Goal: Task Accomplishment & Management: Manage account settings

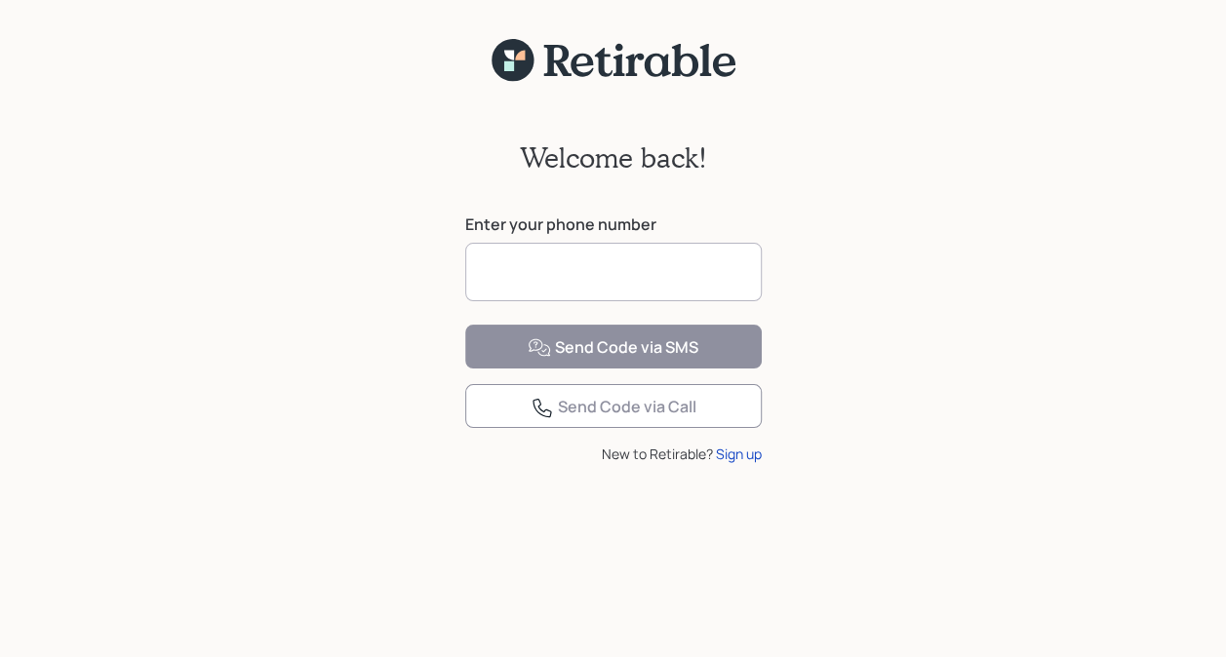
click at [621, 278] on input at bounding box center [613, 272] width 297 height 59
type input "**********"
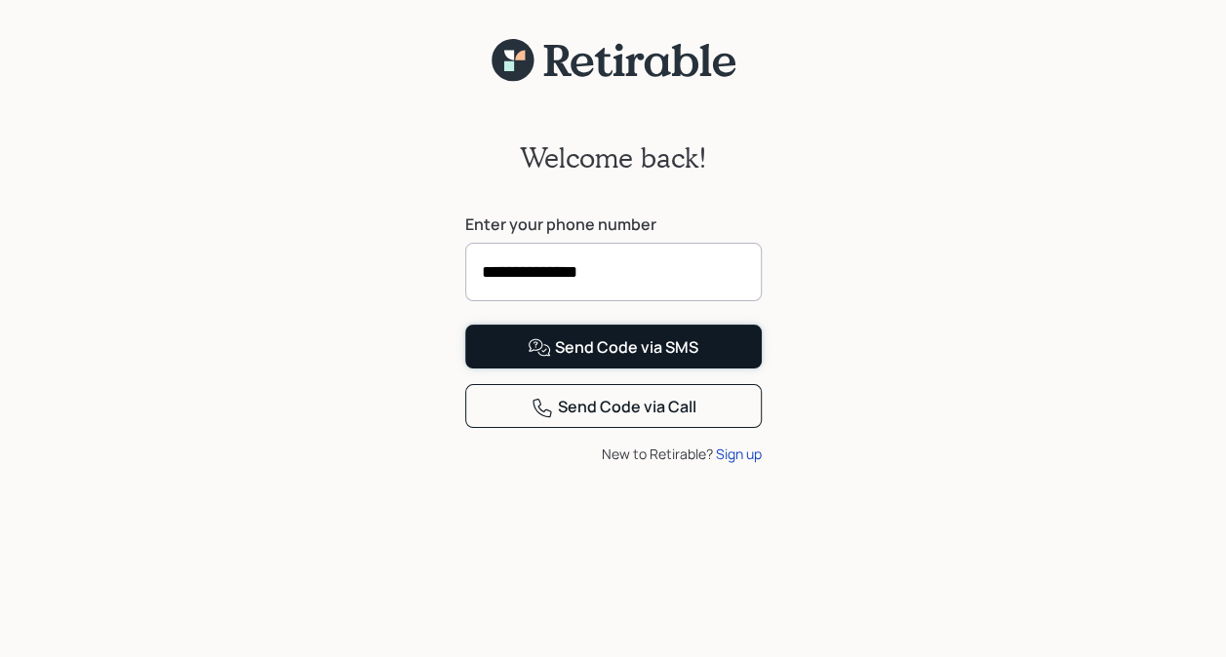
click at [569, 360] on div "Send Code via SMS" at bounding box center [613, 347] width 171 height 23
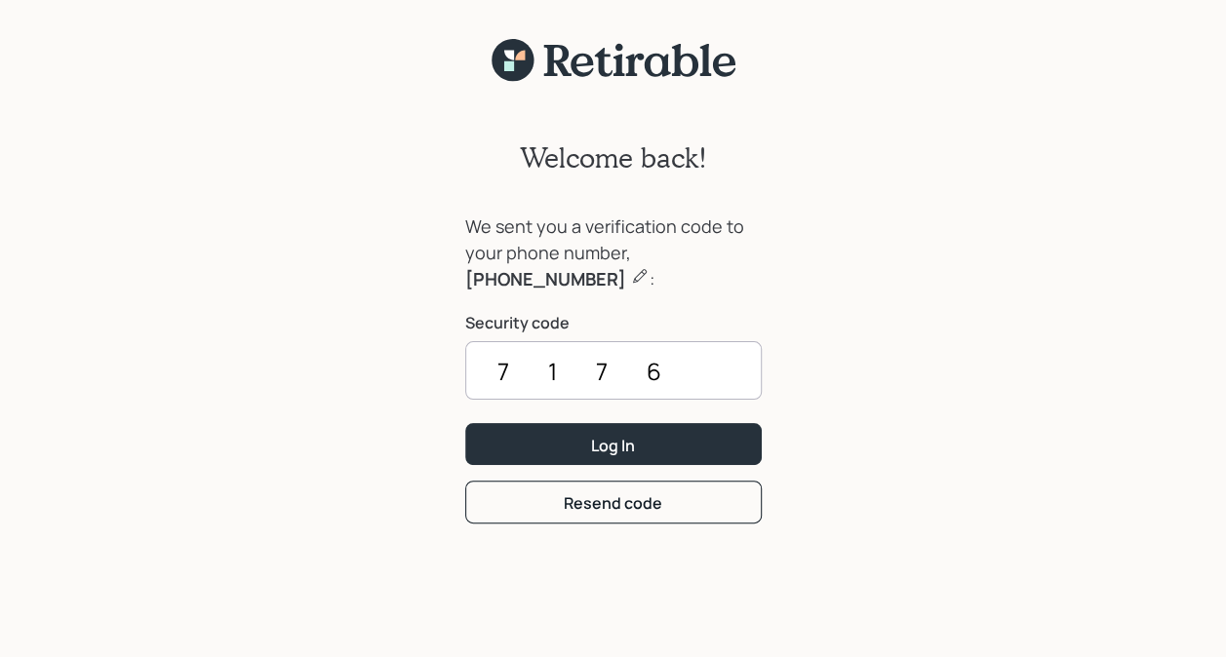
type input "7176"
click at [569, 432] on button "Log In" at bounding box center [613, 444] width 297 height 42
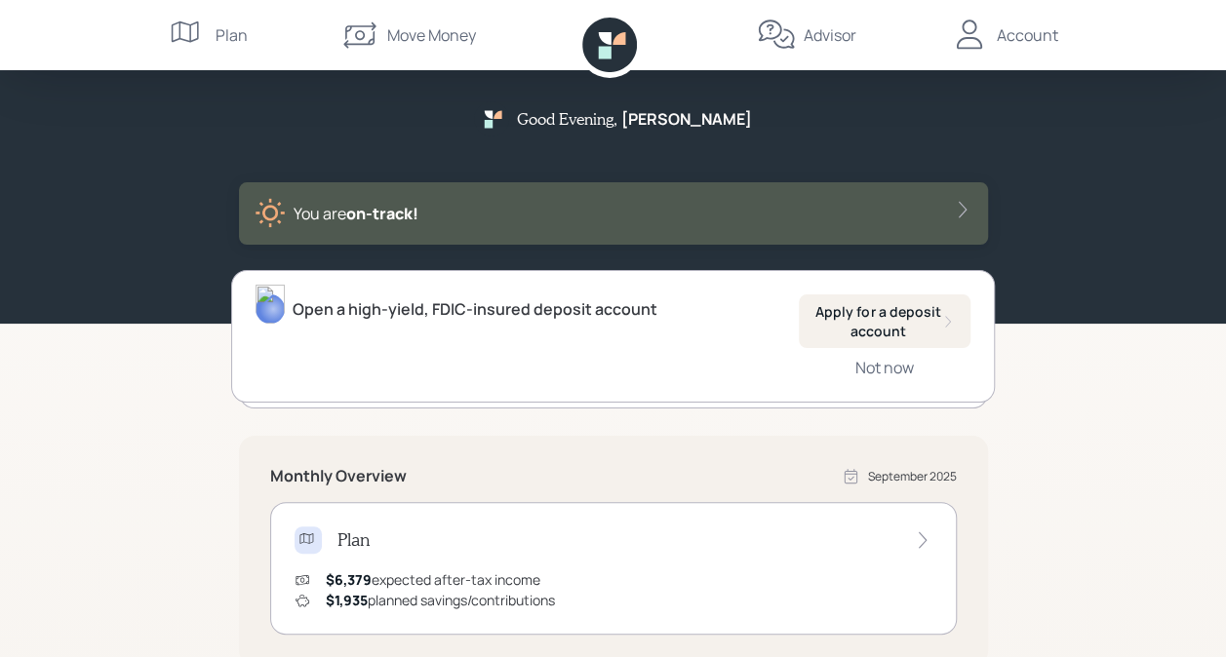
click at [1007, 40] on div "Account" at bounding box center [1027, 34] width 61 height 23
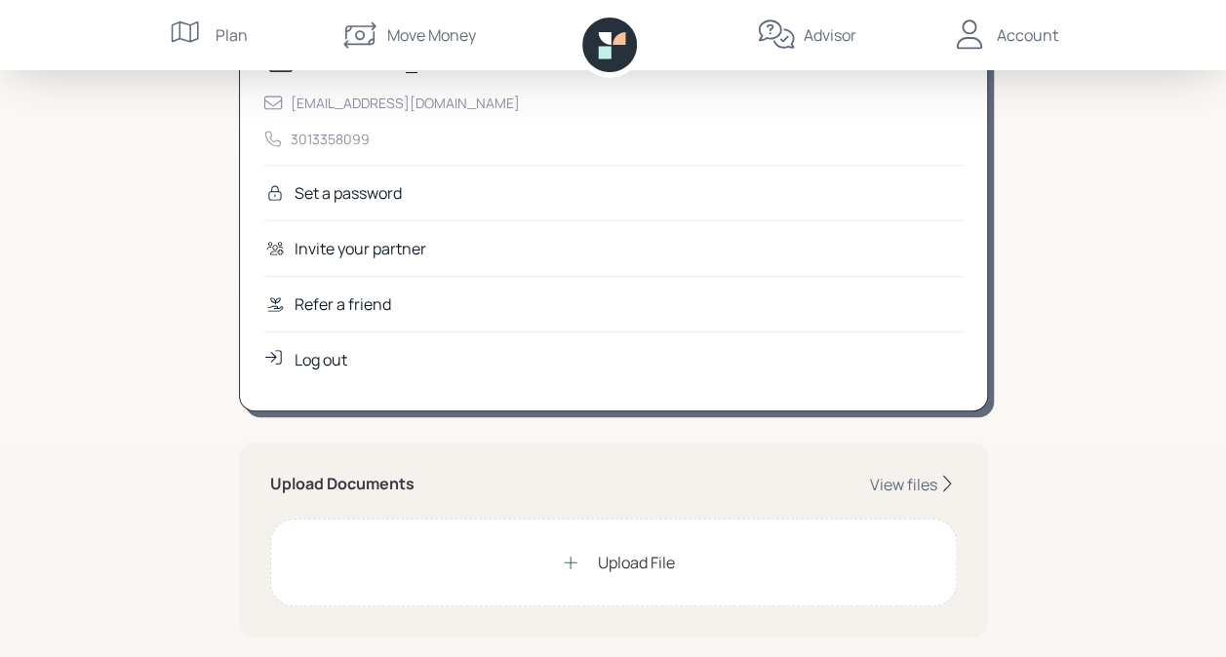
scroll to position [293, 0]
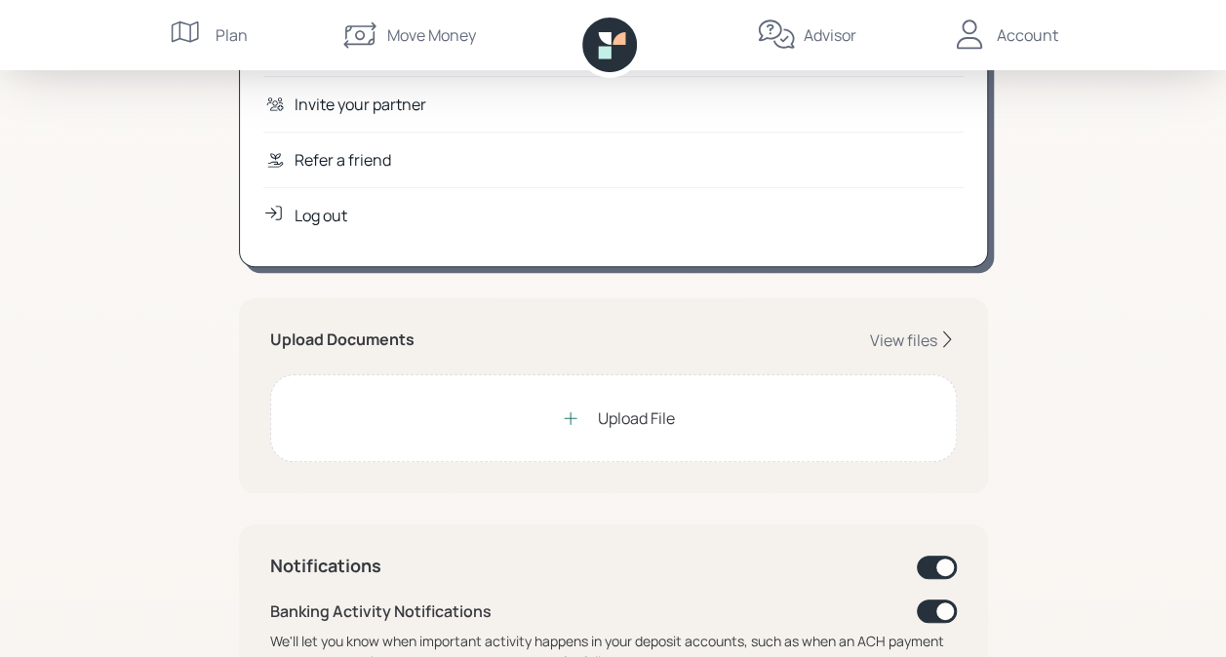
click at [572, 409] on icon at bounding box center [571, 419] width 20 height 20
click at [644, 419] on div "Upload File" at bounding box center [636, 418] width 77 height 23
click at [897, 334] on div "View files" at bounding box center [903, 340] width 67 height 21
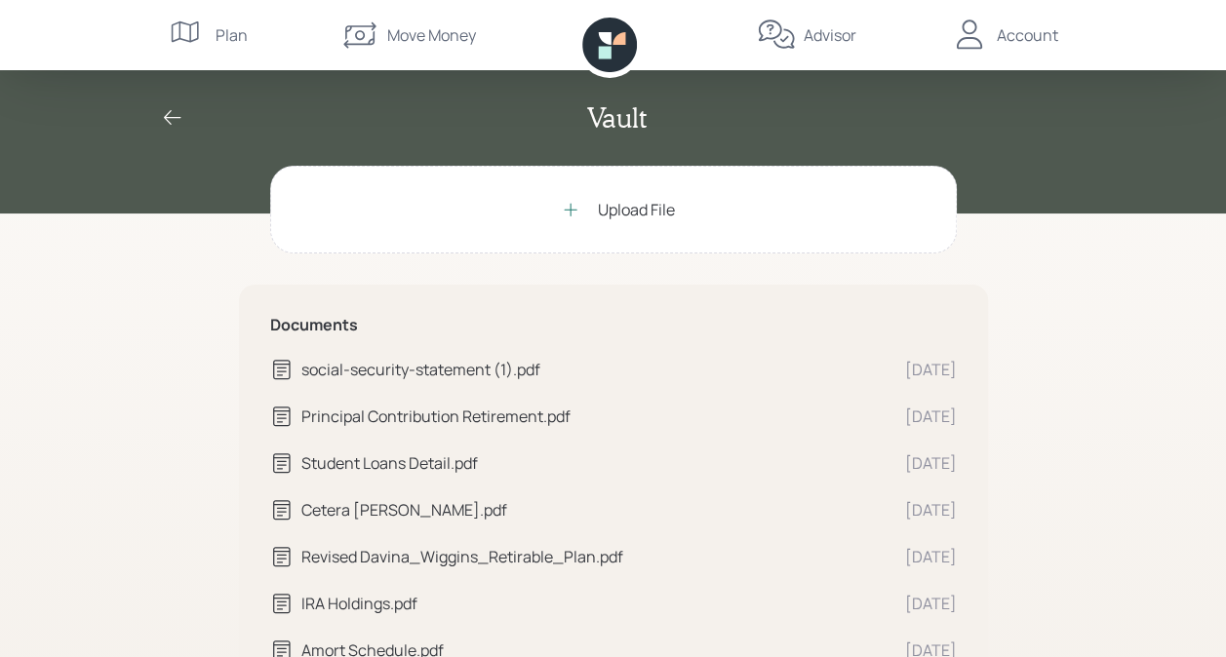
click at [832, 35] on div "Advisor" at bounding box center [830, 34] width 53 height 23
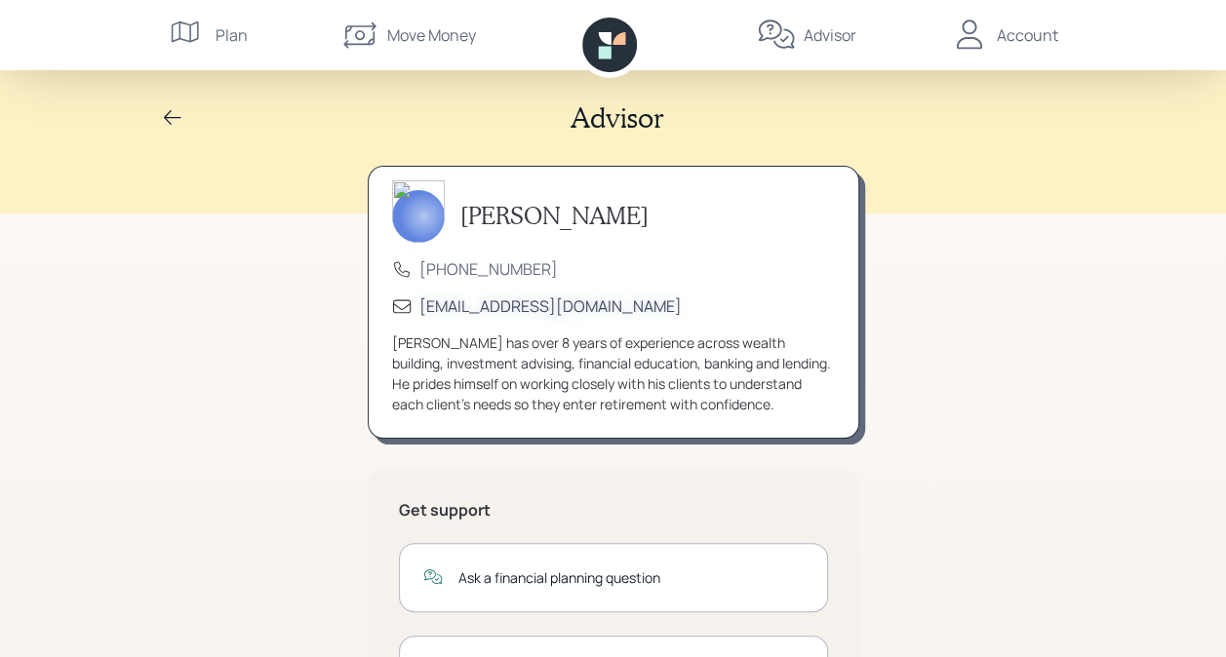
click at [484, 303] on div "[EMAIL_ADDRESS][DOMAIN_NAME]" at bounding box center [550, 306] width 262 height 21
drag, startPoint x: 1122, startPoint y: 161, endPoint x: 1108, endPoint y: 176, distance: 20.0
click at [1118, 164] on div "Advisor" at bounding box center [613, 107] width 1226 height 214
click at [882, 127] on div "Advisor" at bounding box center [613, 117] width 936 height 33
click at [165, 108] on icon at bounding box center [172, 117] width 23 height 23
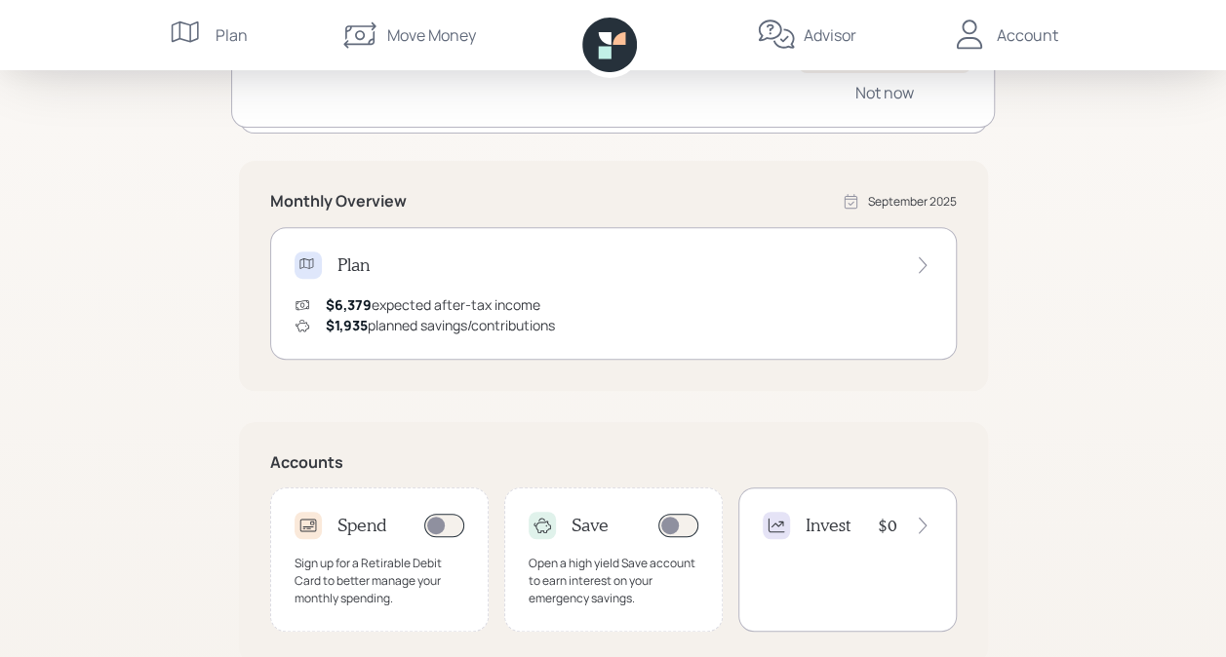
scroll to position [293, 0]
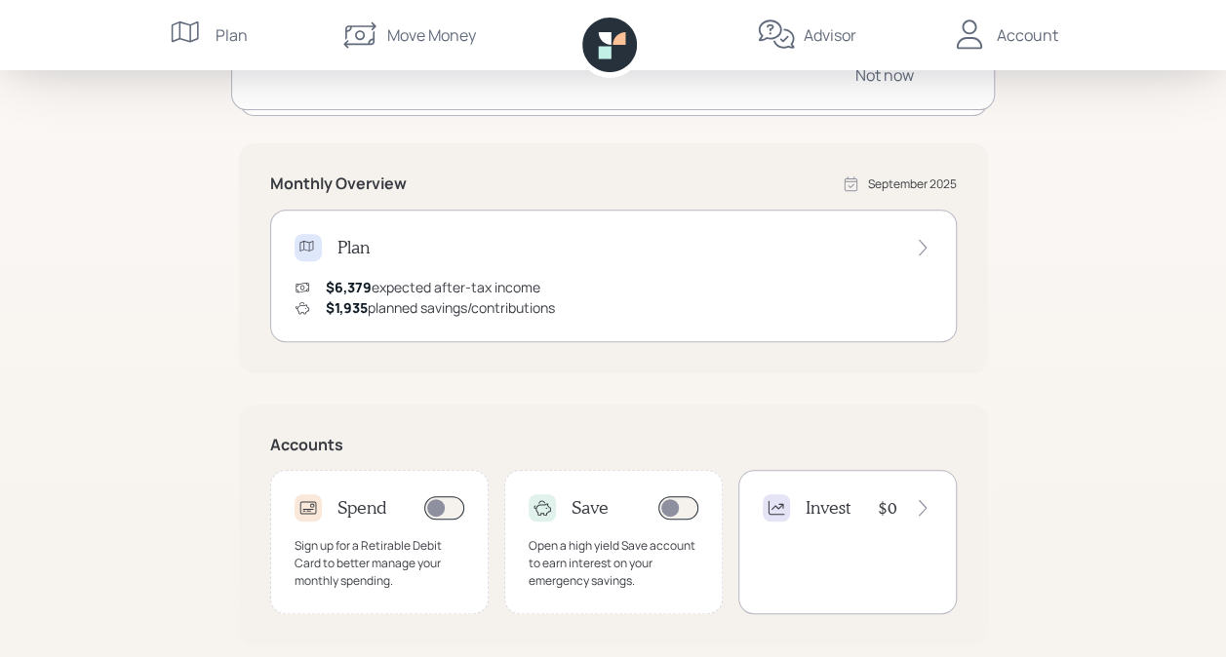
click at [929, 248] on icon at bounding box center [923, 248] width 20 height 20
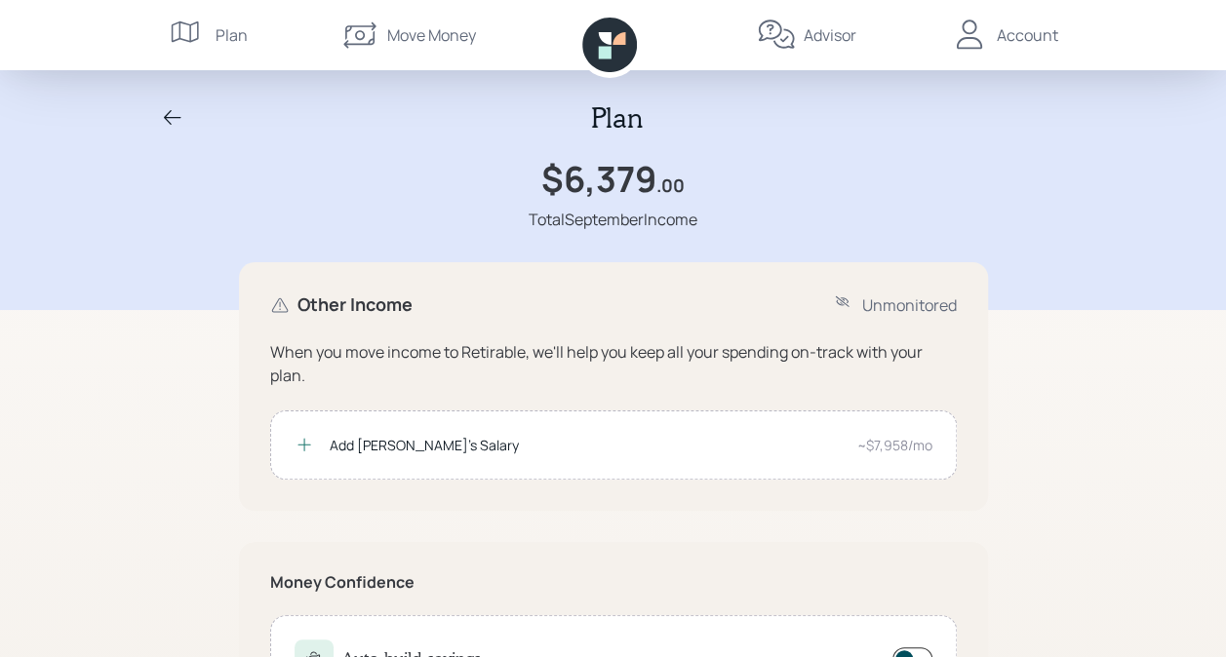
click at [239, 31] on div "Plan" at bounding box center [232, 34] width 32 height 23
